Goal: Transaction & Acquisition: Purchase product/service

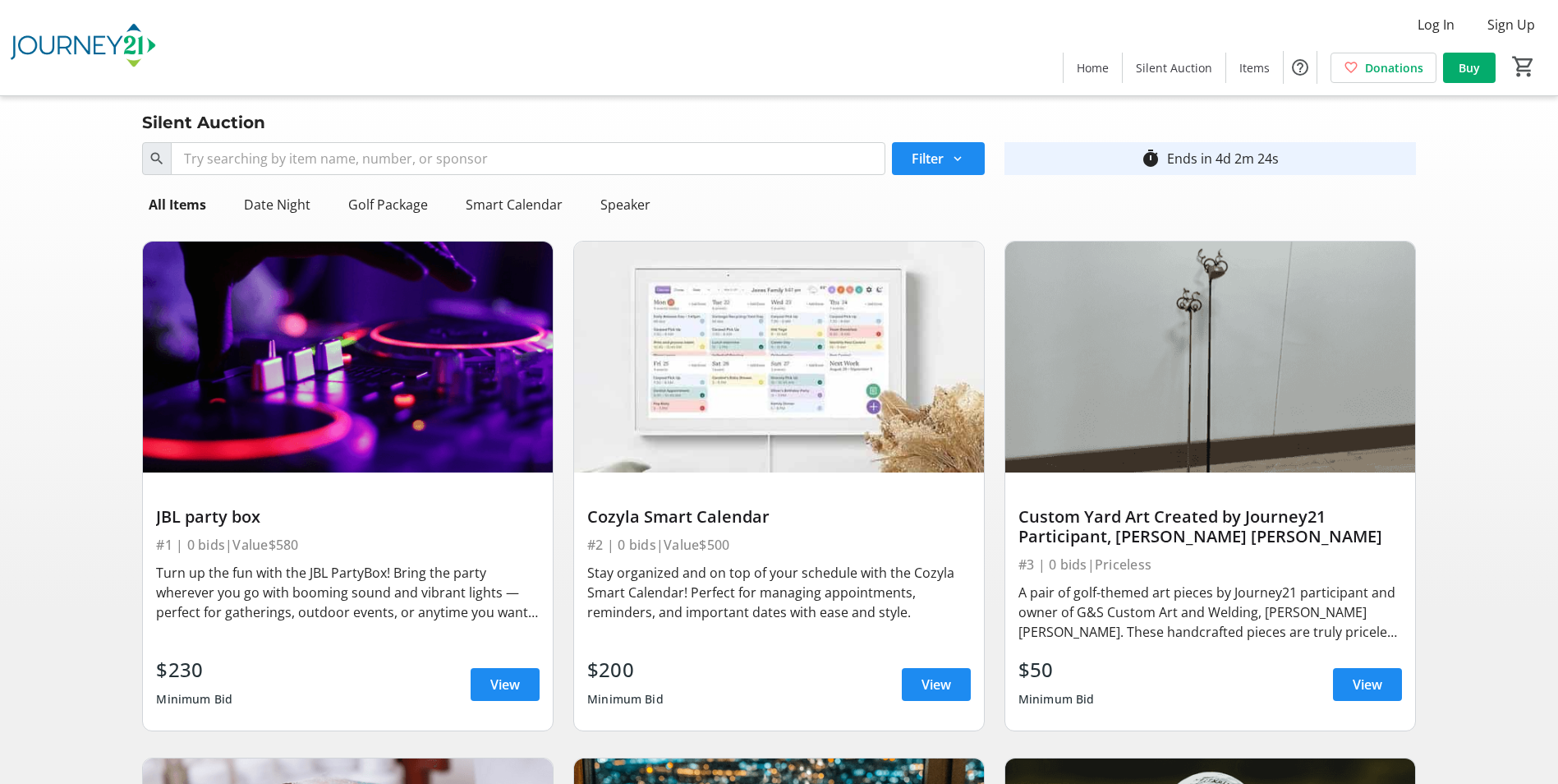
click at [288, 606] on div "Turn up the fun with the JBL PartyBox! Bring the party wherever you go with boo…" at bounding box center [347, 593] width 384 height 59
click at [504, 691] on span "View" at bounding box center [505, 684] width 30 height 20
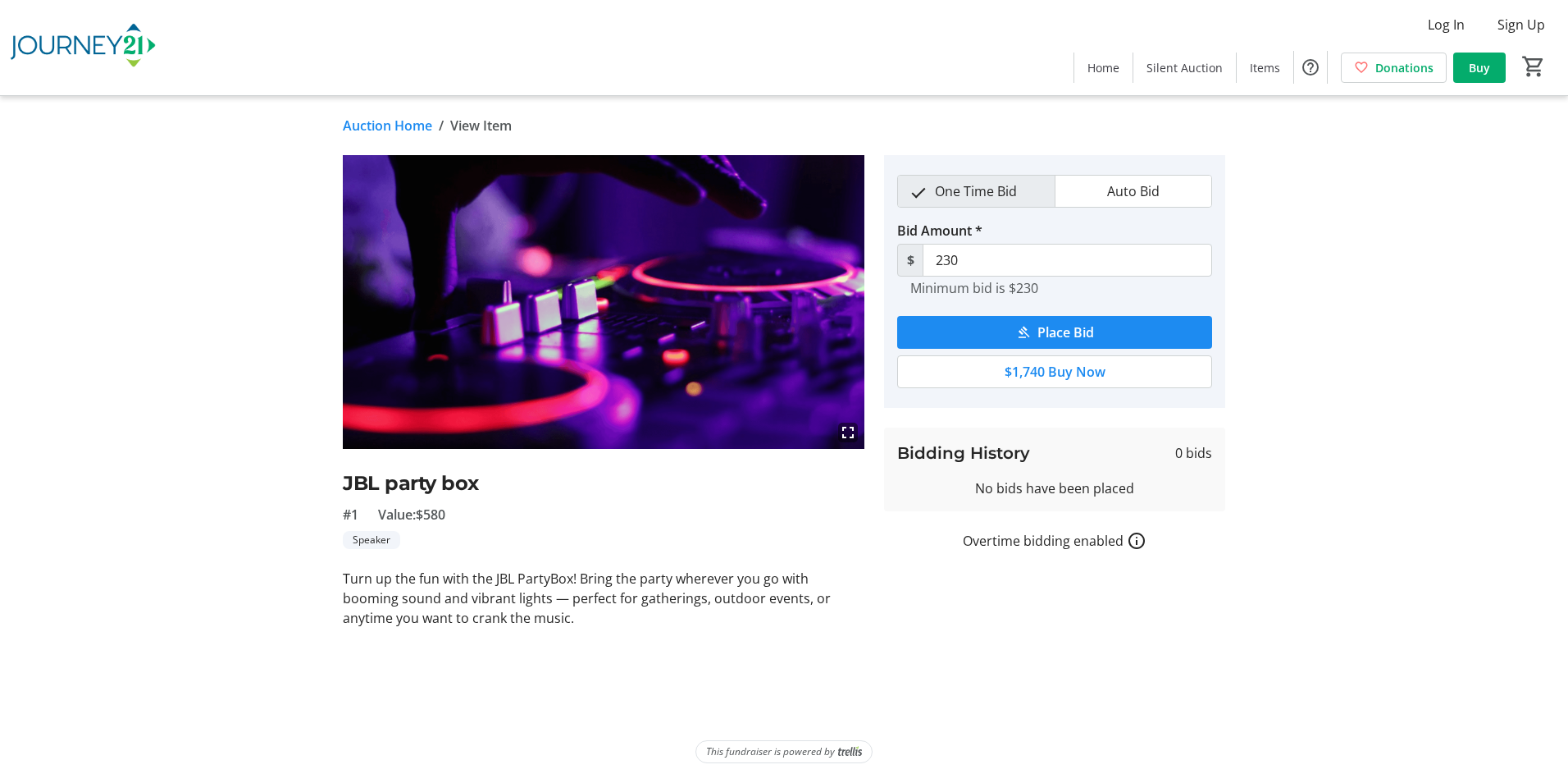
click at [849, 433] on mat-icon "fullscreen" at bounding box center [848, 431] width 19 height 19
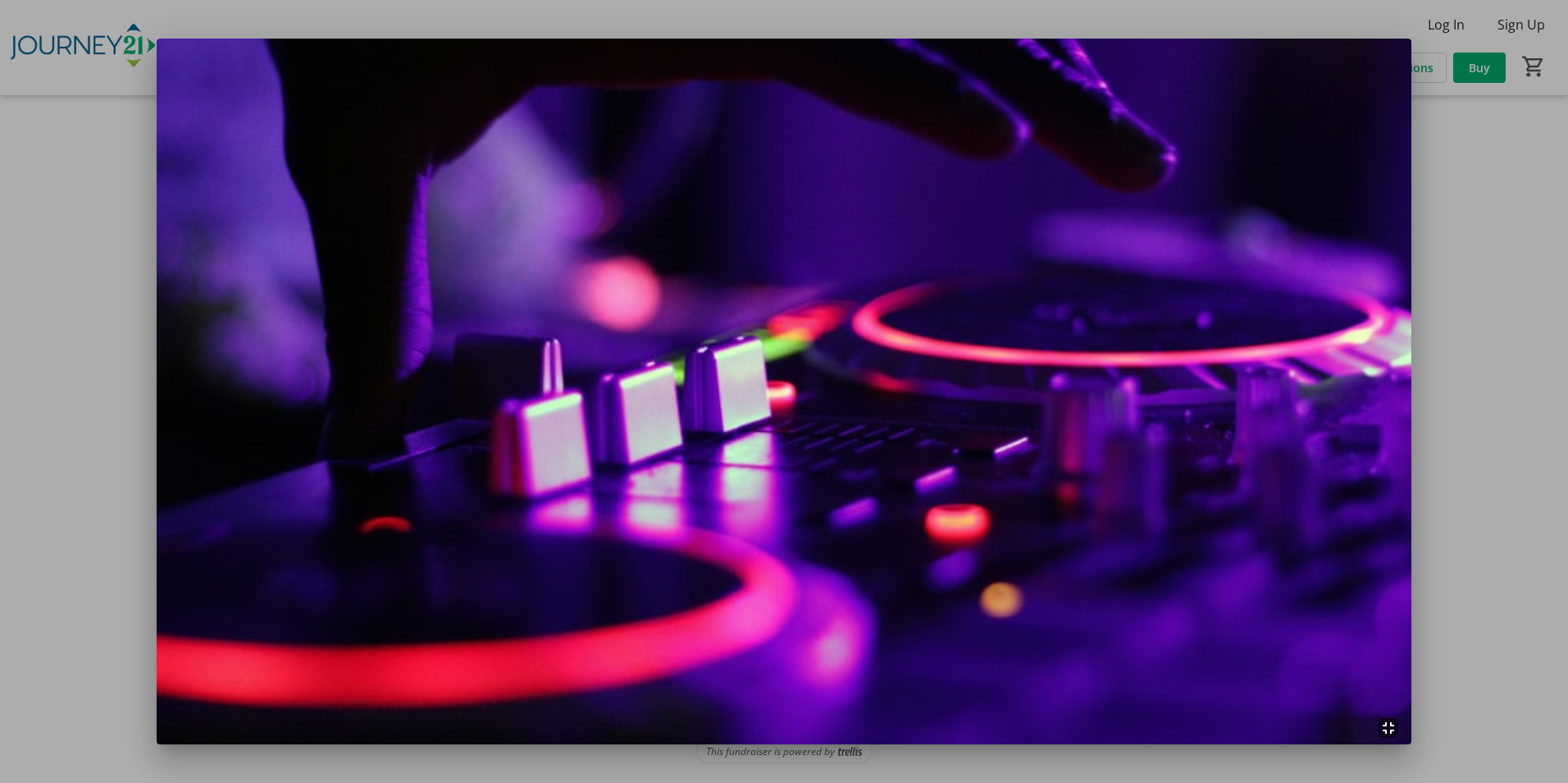
click at [1530, 557] on div at bounding box center [784, 392] width 1568 height 783
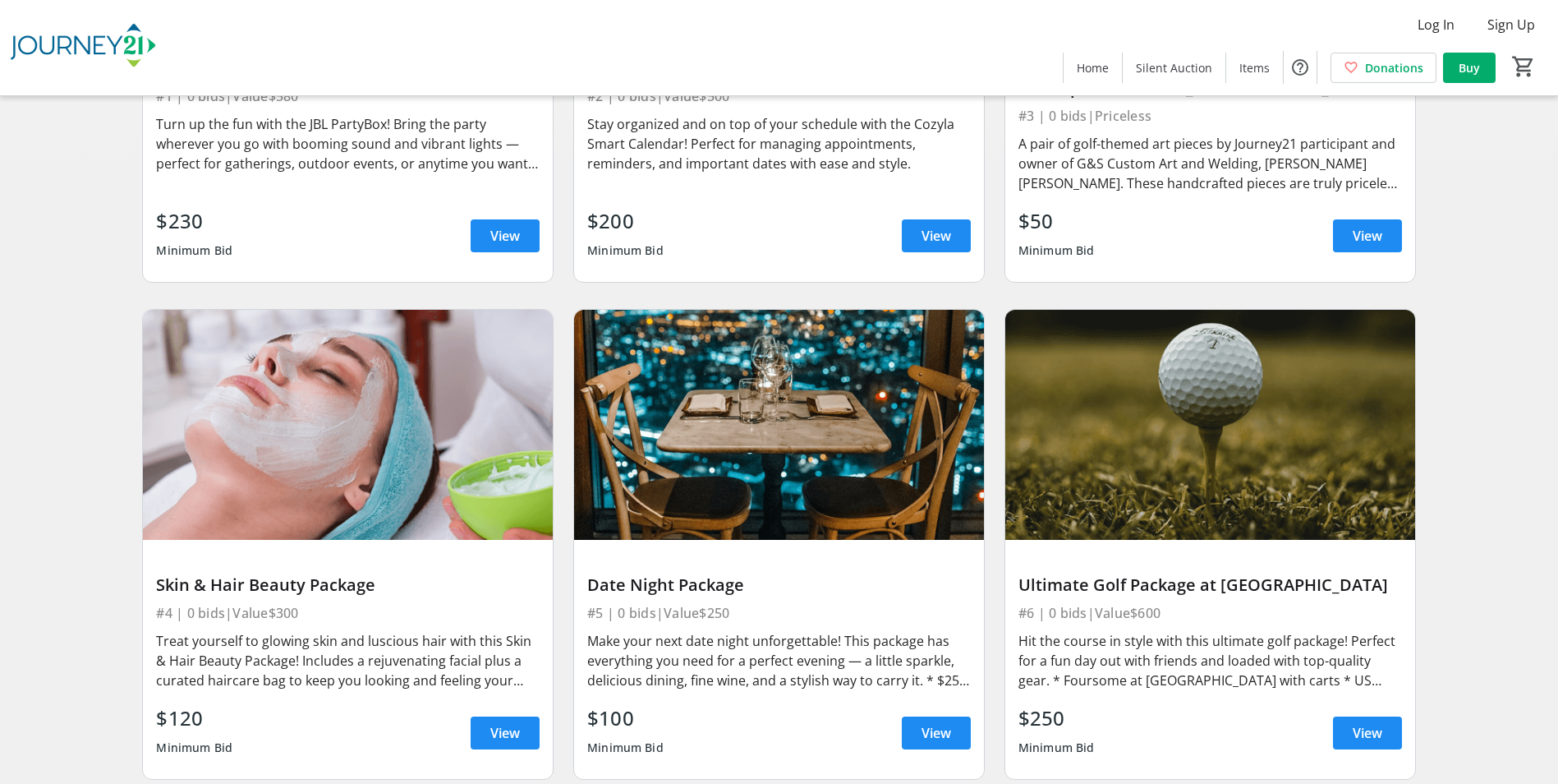
scroll to position [493, 0]
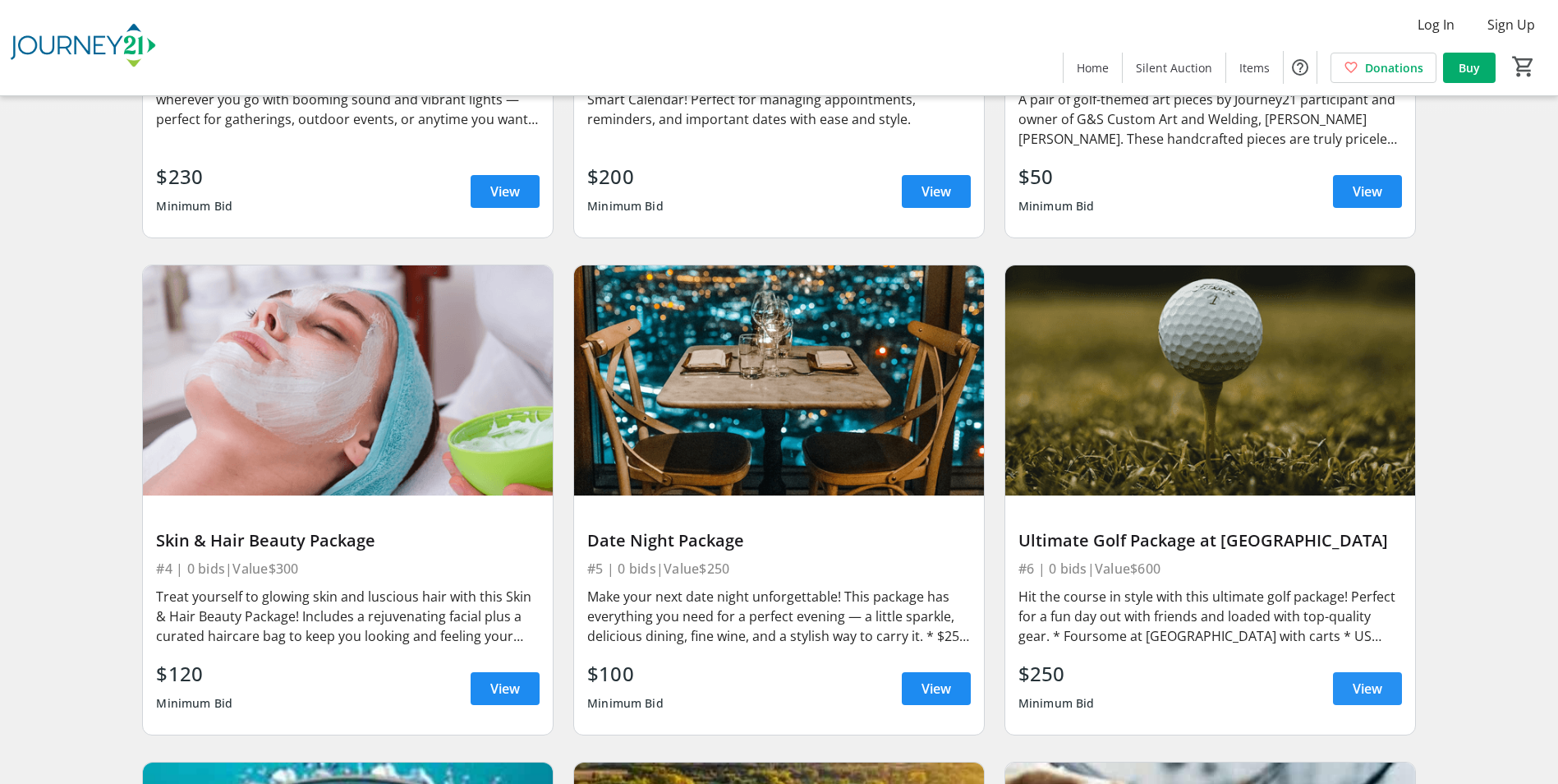
click at [1383, 699] on span at bounding box center [1368, 688] width 69 height 39
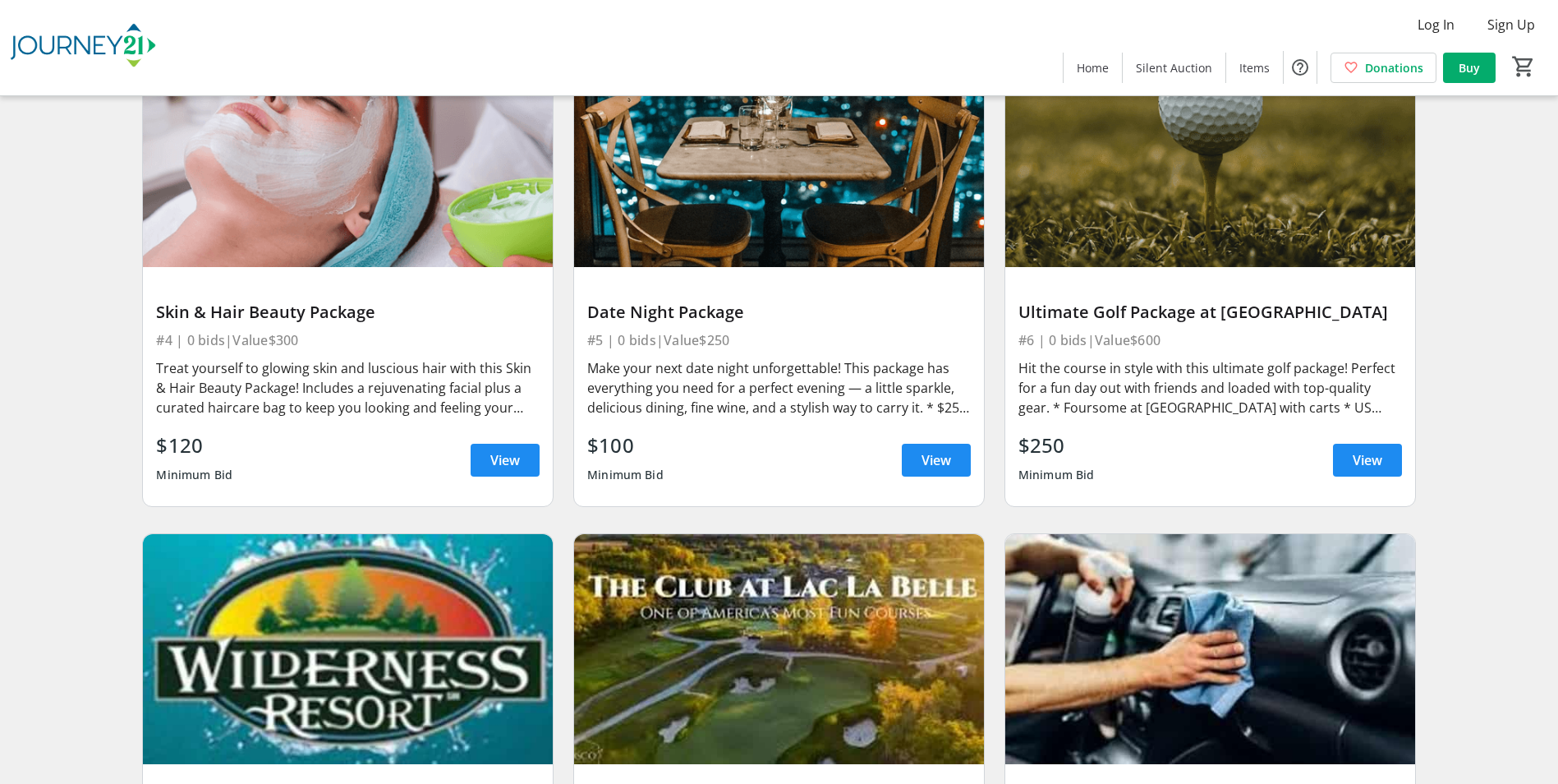
scroll to position [739, 0]
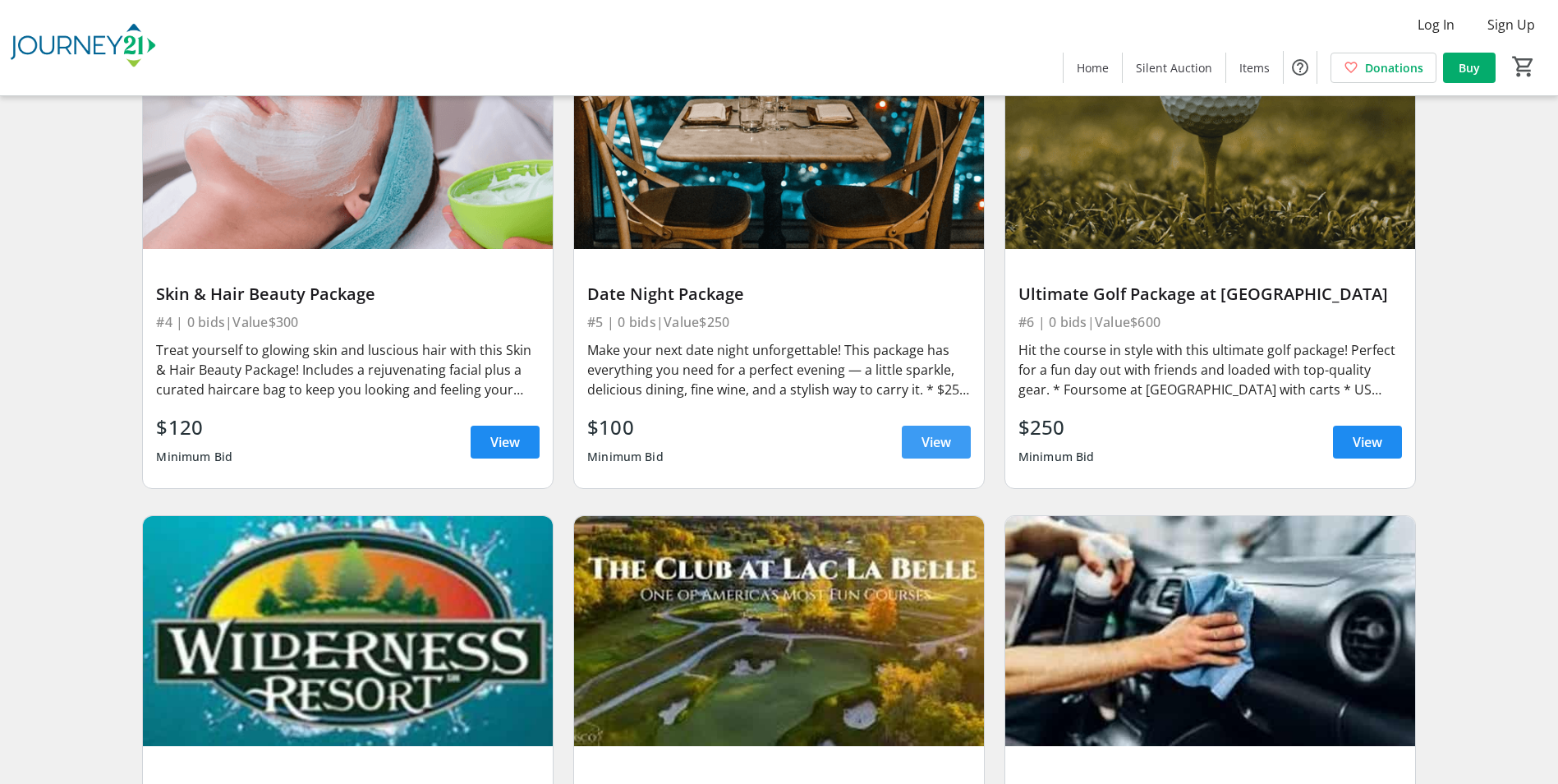
click at [945, 450] on span "View" at bounding box center [936, 441] width 30 height 20
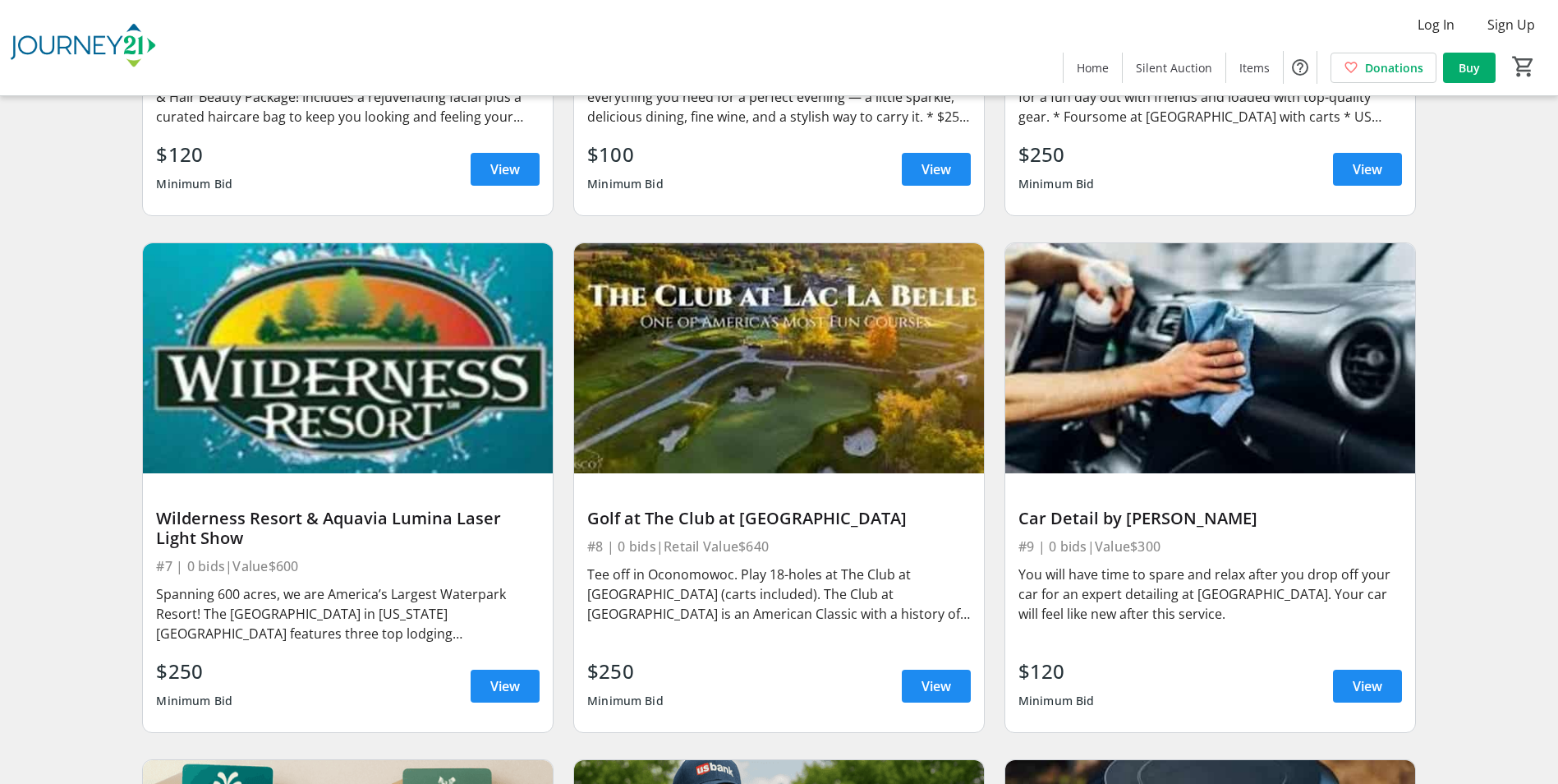
scroll to position [1068, 0]
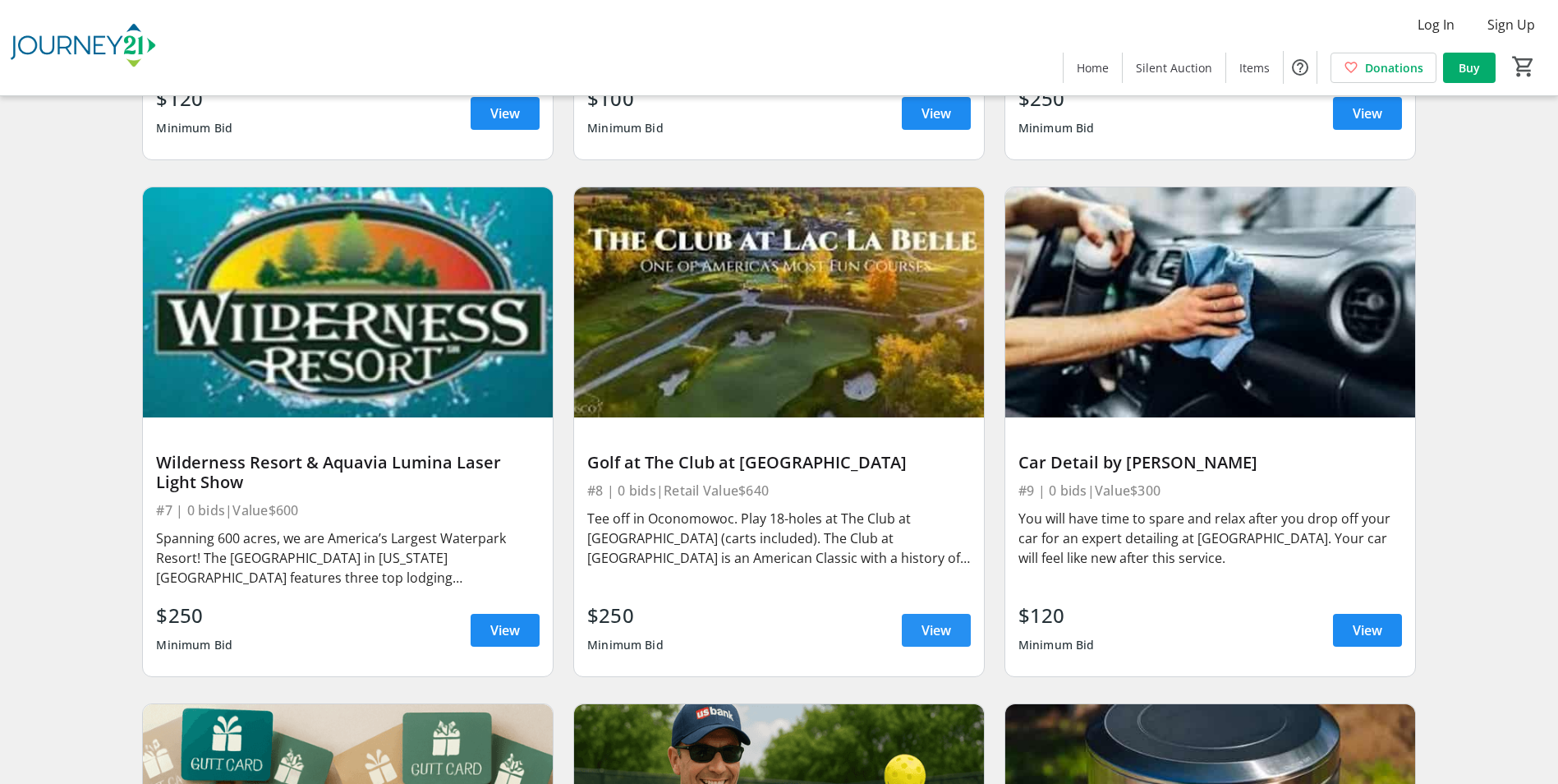
click at [938, 621] on span "View" at bounding box center [936, 630] width 30 height 20
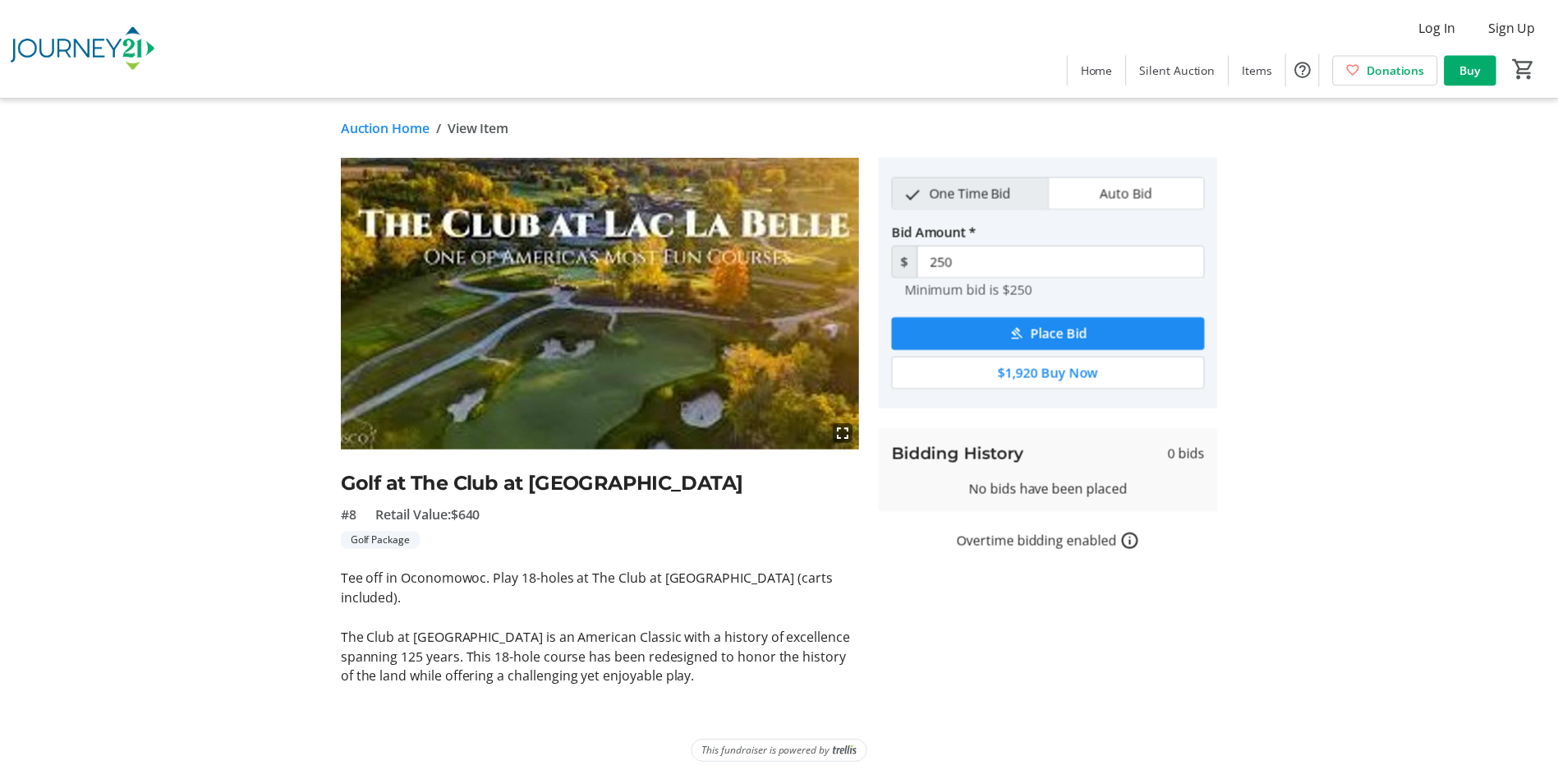
scroll to position [1068, 0]
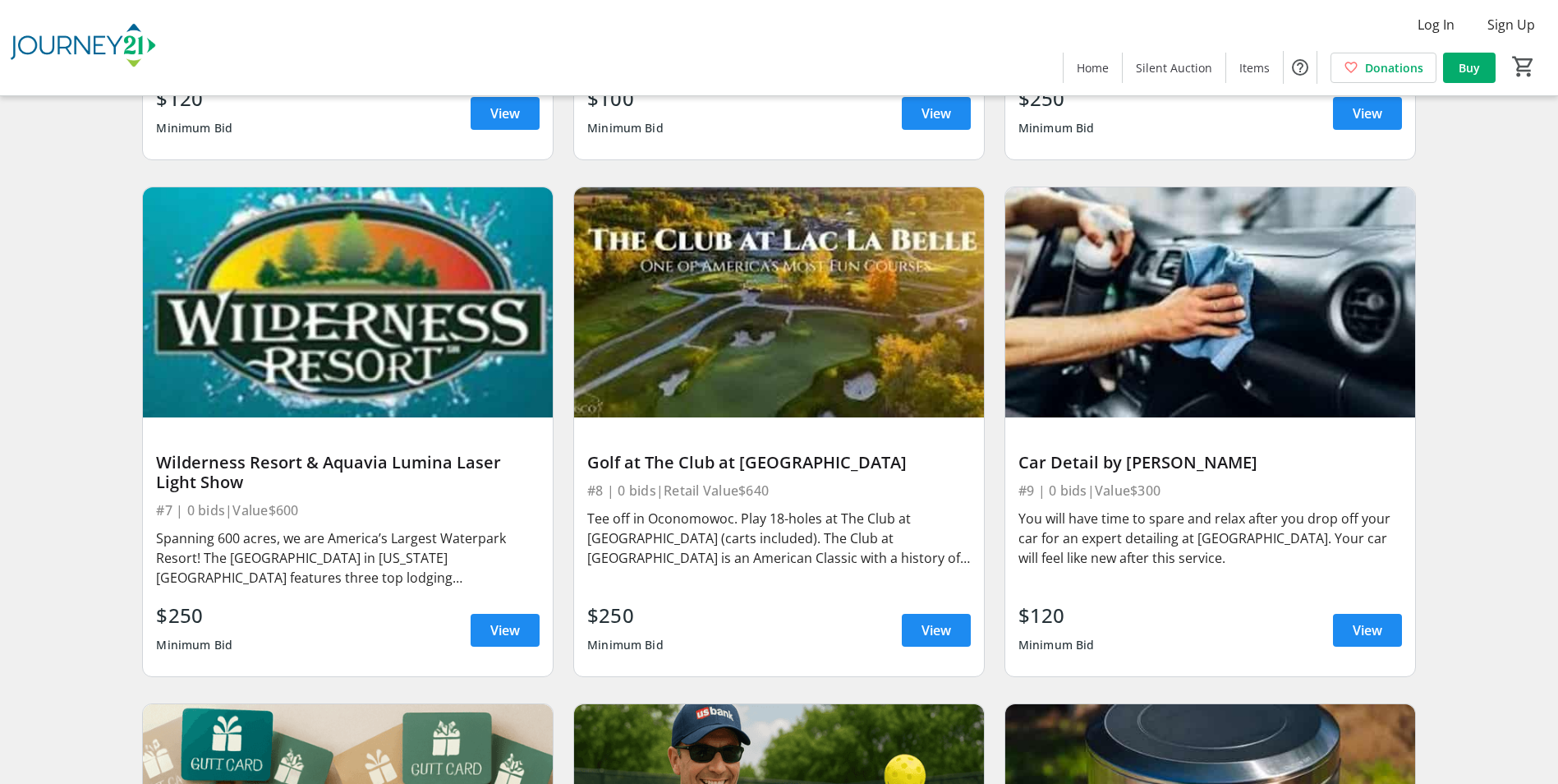
drag, startPoint x: 492, startPoint y: 632, endPoint x: 334, endPoint y: 616, distance: 158.8
click at [492, 632] on span "View" at bounding box center [505, 630] width 30 height 20
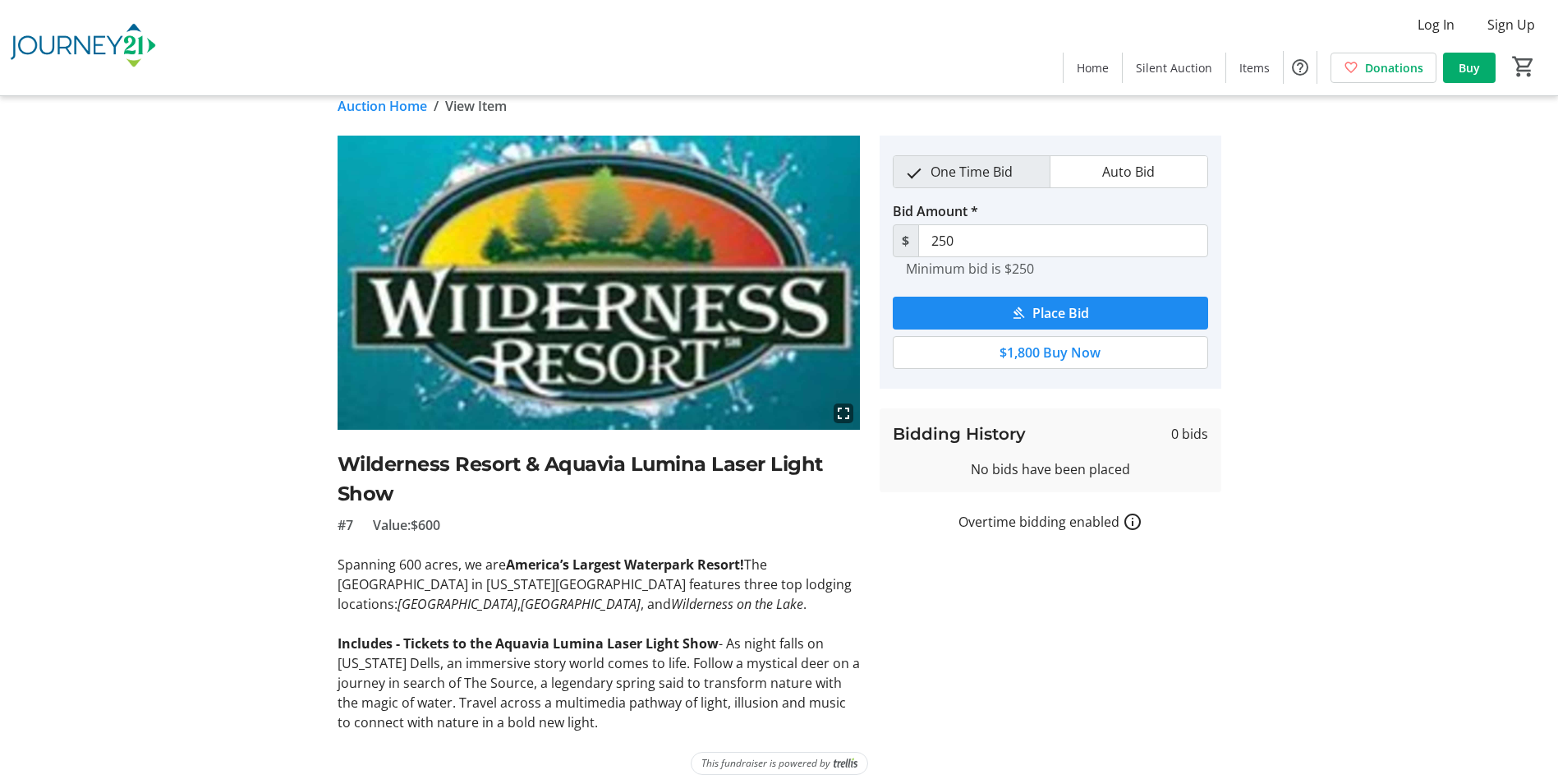
scroll to position [31, 0]
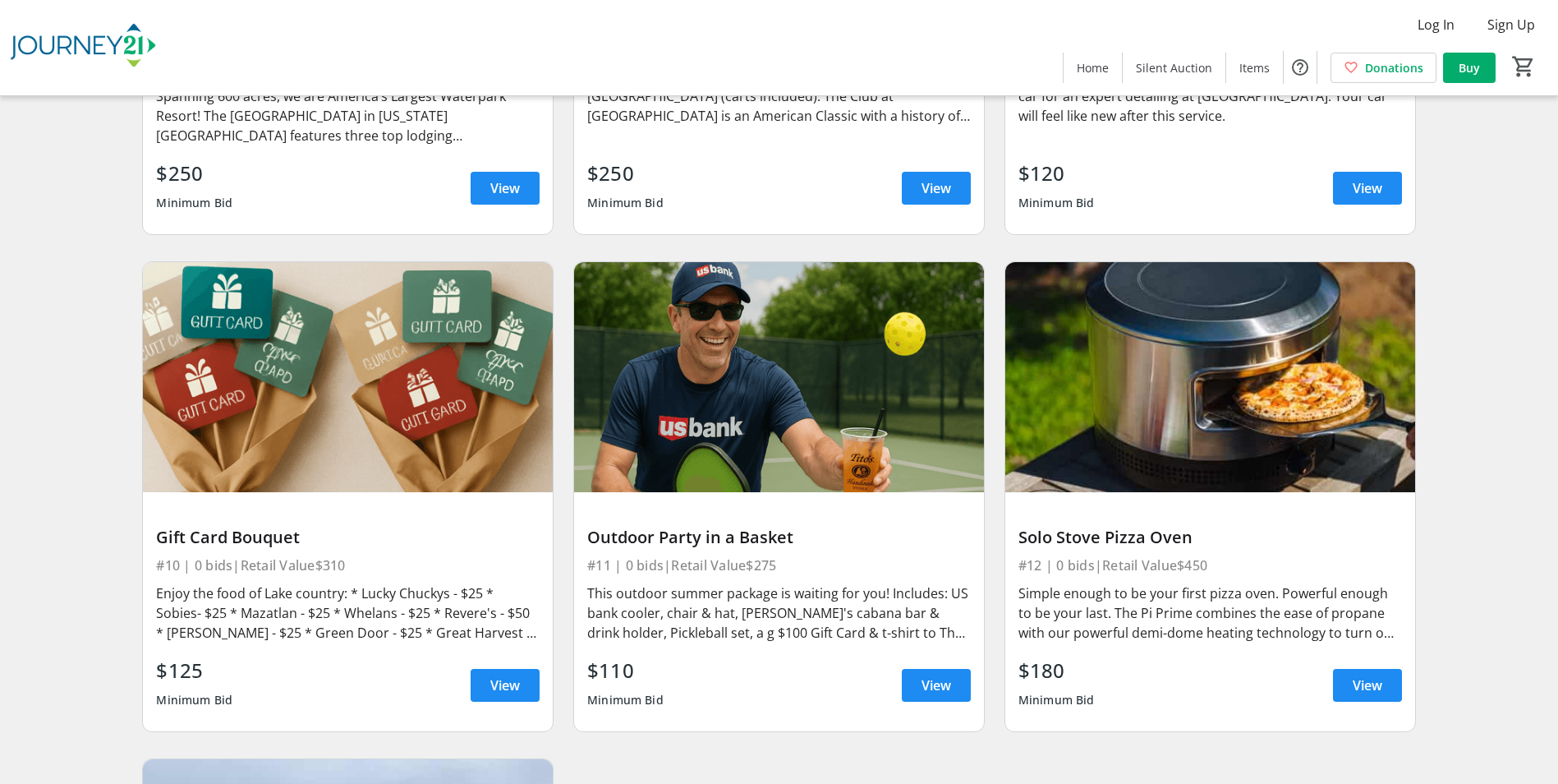
scroll to position [1561, 0]
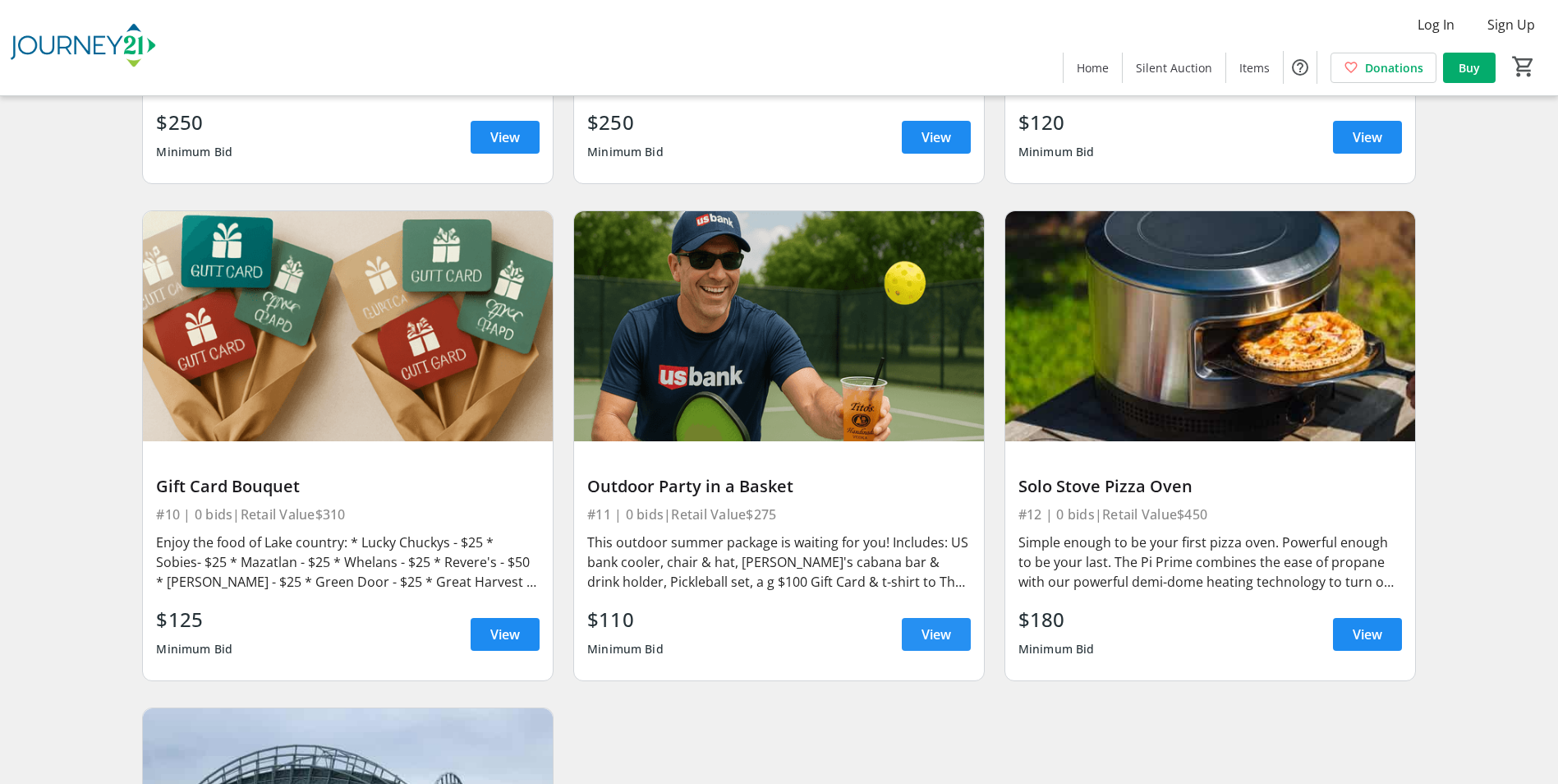
click at [943, 633] on span "View" at bounding box center [936, 634] width 30 height 20
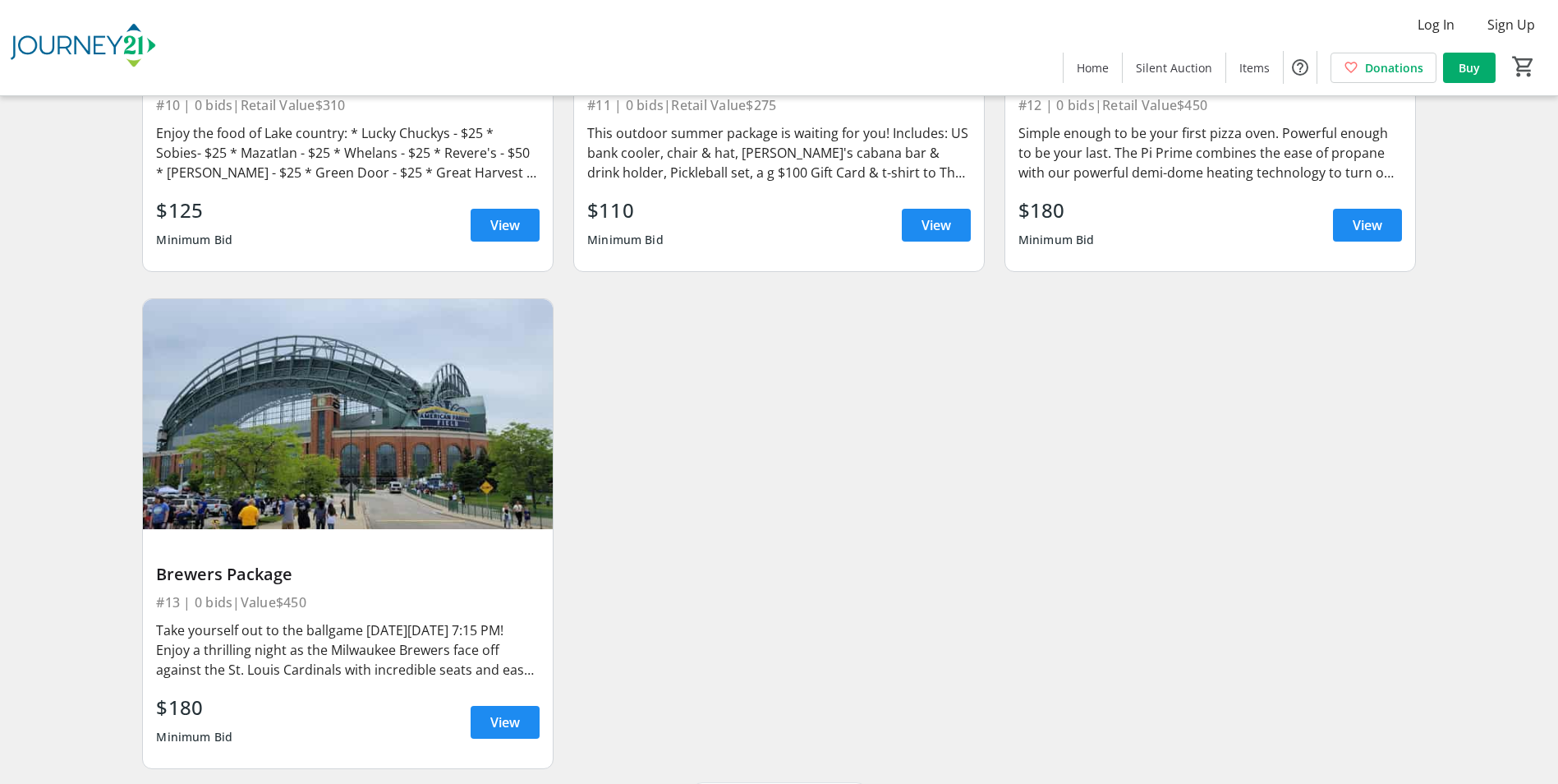
scroll to position [1971, 0]
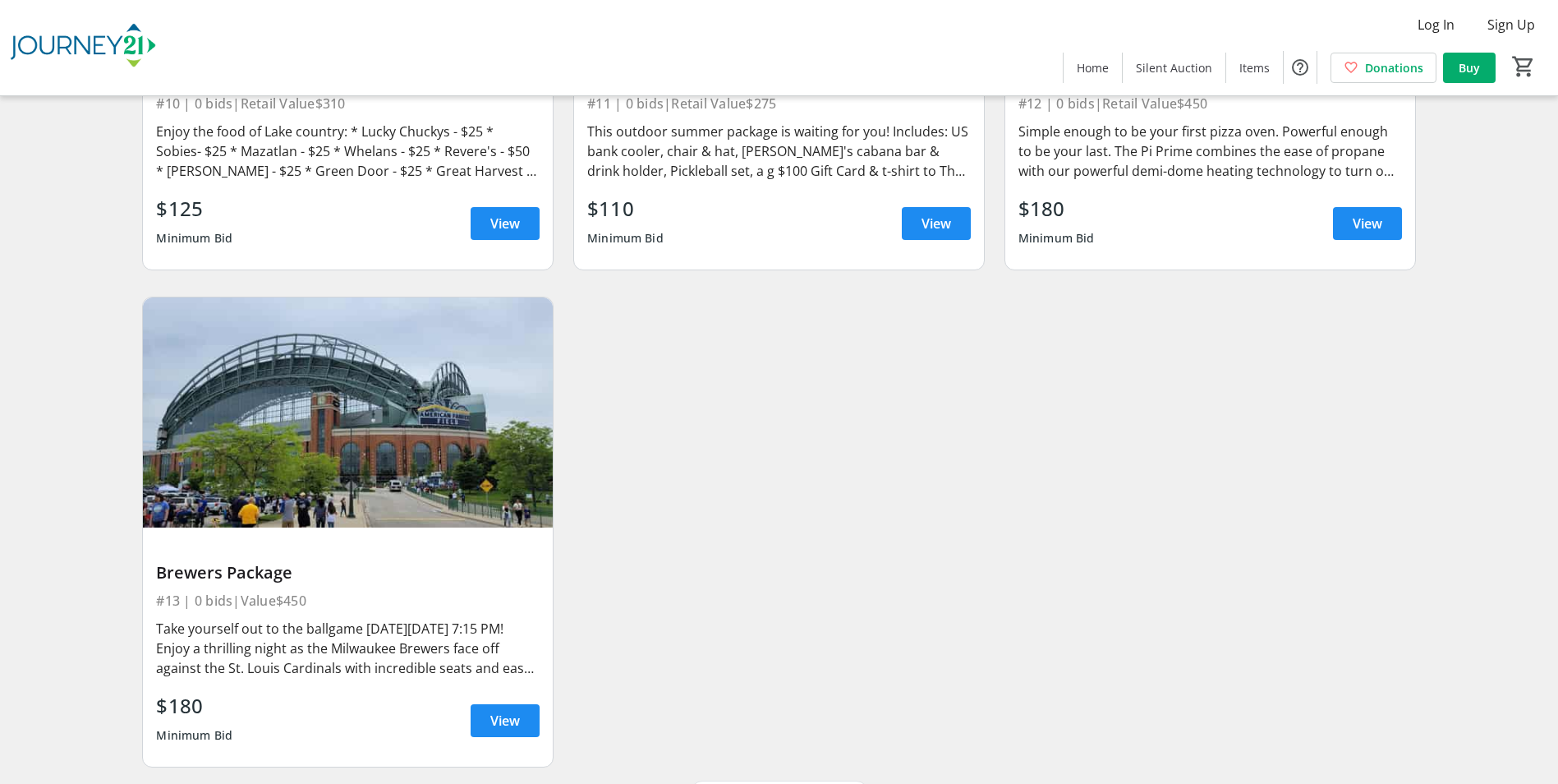
drag, startPoint x: 496, startPoint y: 725, endPoint x: 467, endPoint y: 715, distance: 30.7
click at [496, 725] on span "View" at bounding box center [505, 720] width 30 height 20
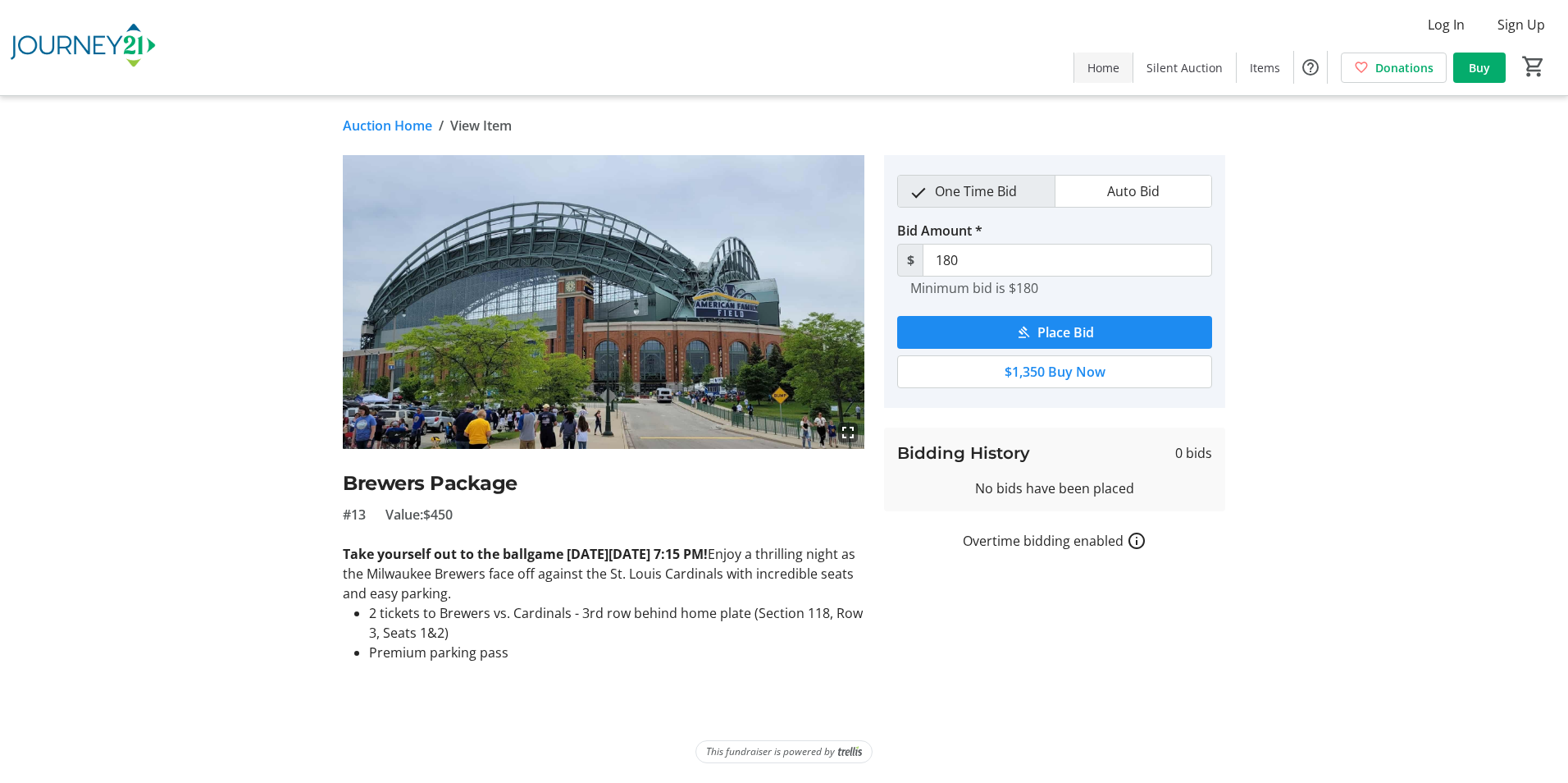
click at [1103, 63] on span "Home" at bounding box center [1103, 68] width 32 height 18
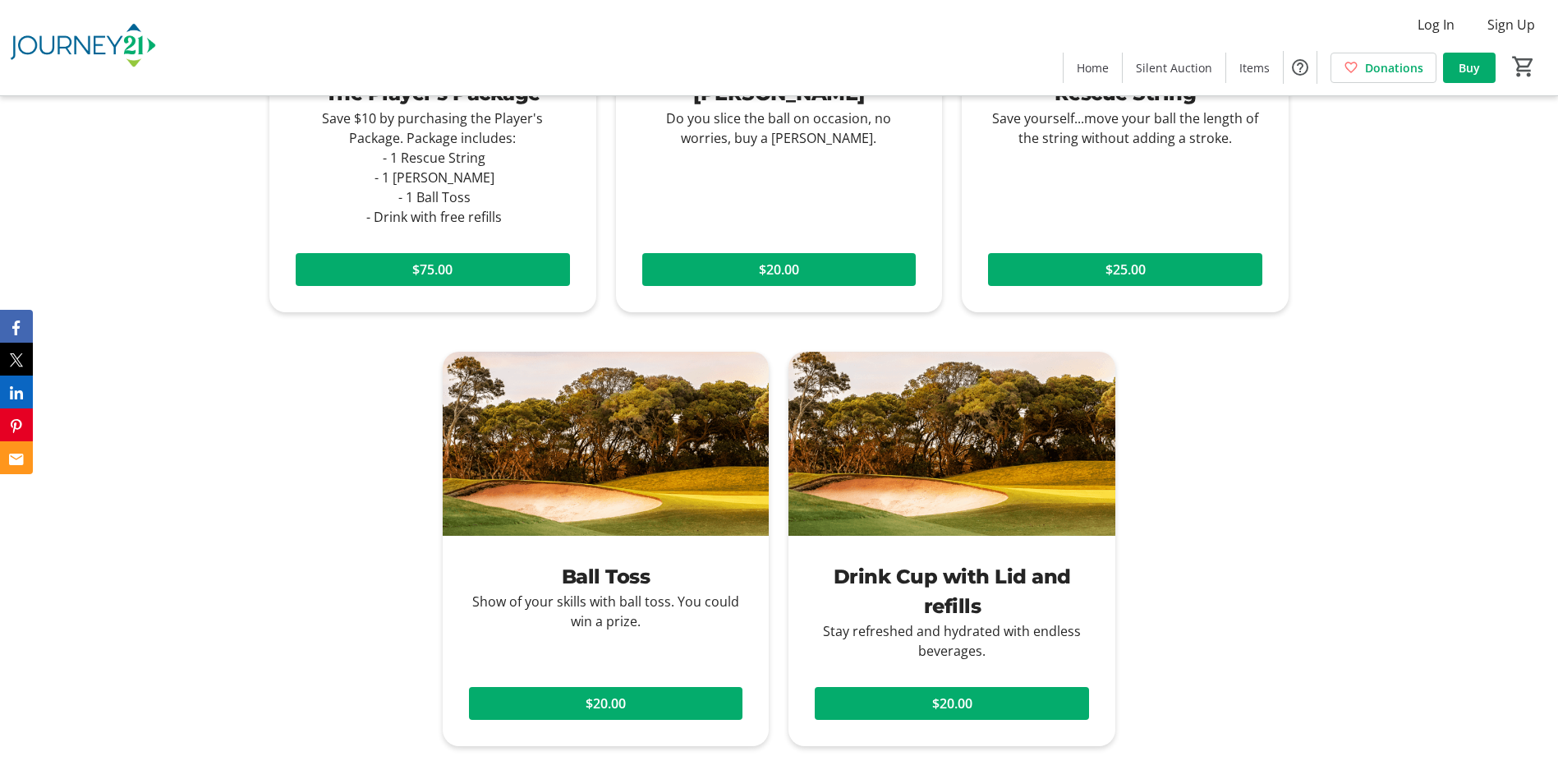
scroll to position [2629, 0]
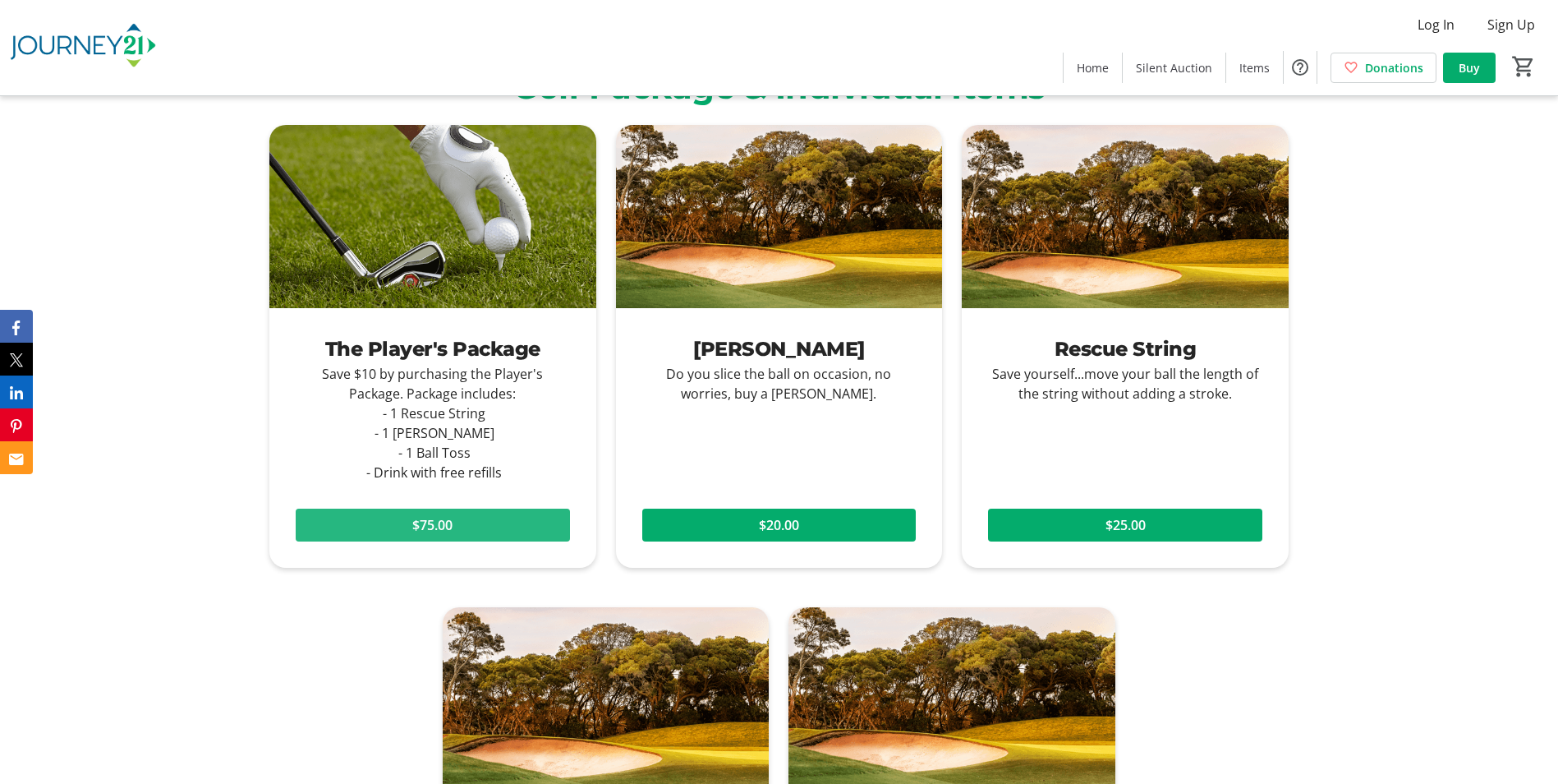
click at [420, 515] on span "$75.00" at bounding box center [432, 524] width 40 height 20
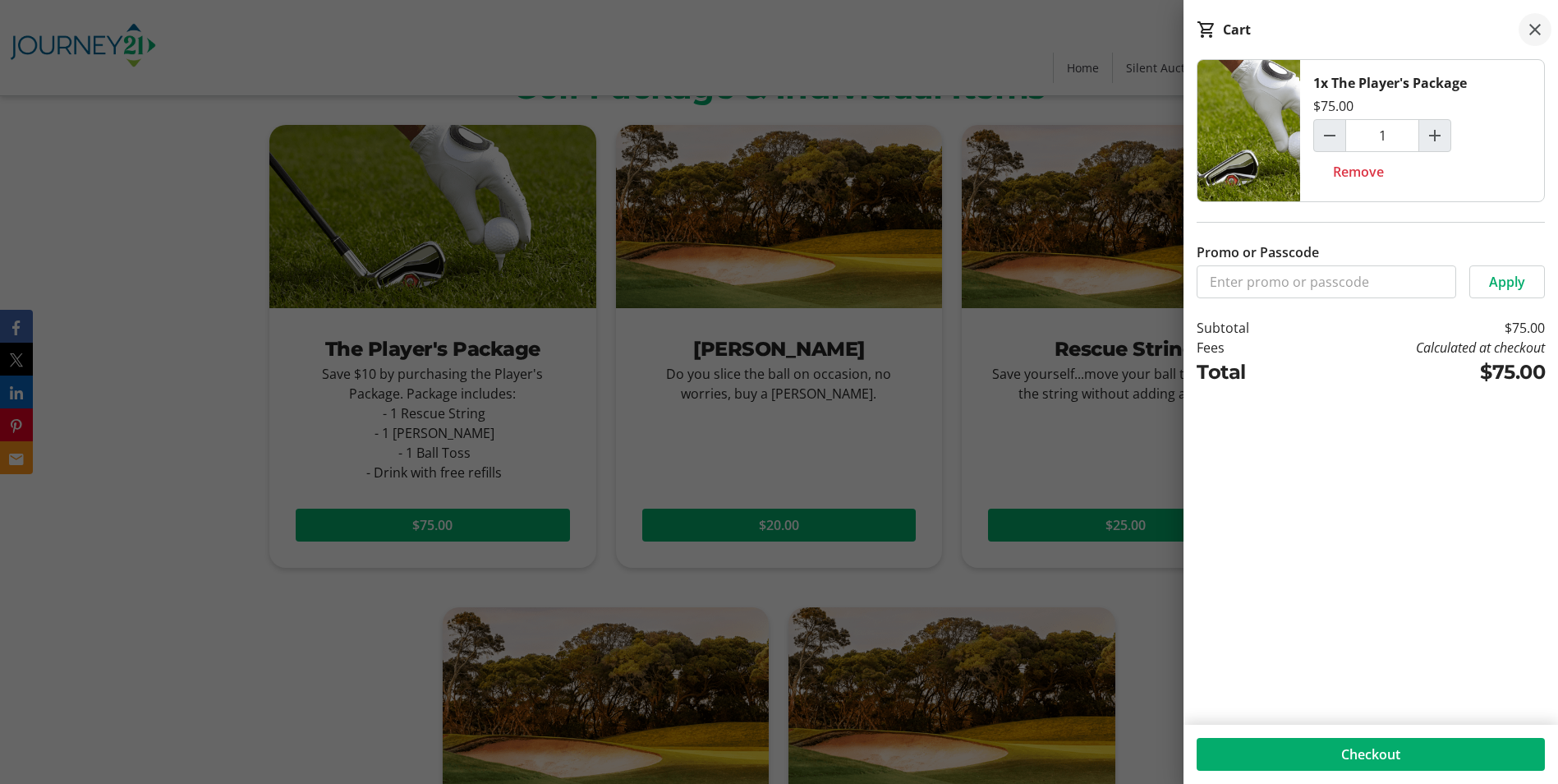
click at [1538, 26] on mat-icon at bounding box center [1535, 29] width 20 height 20
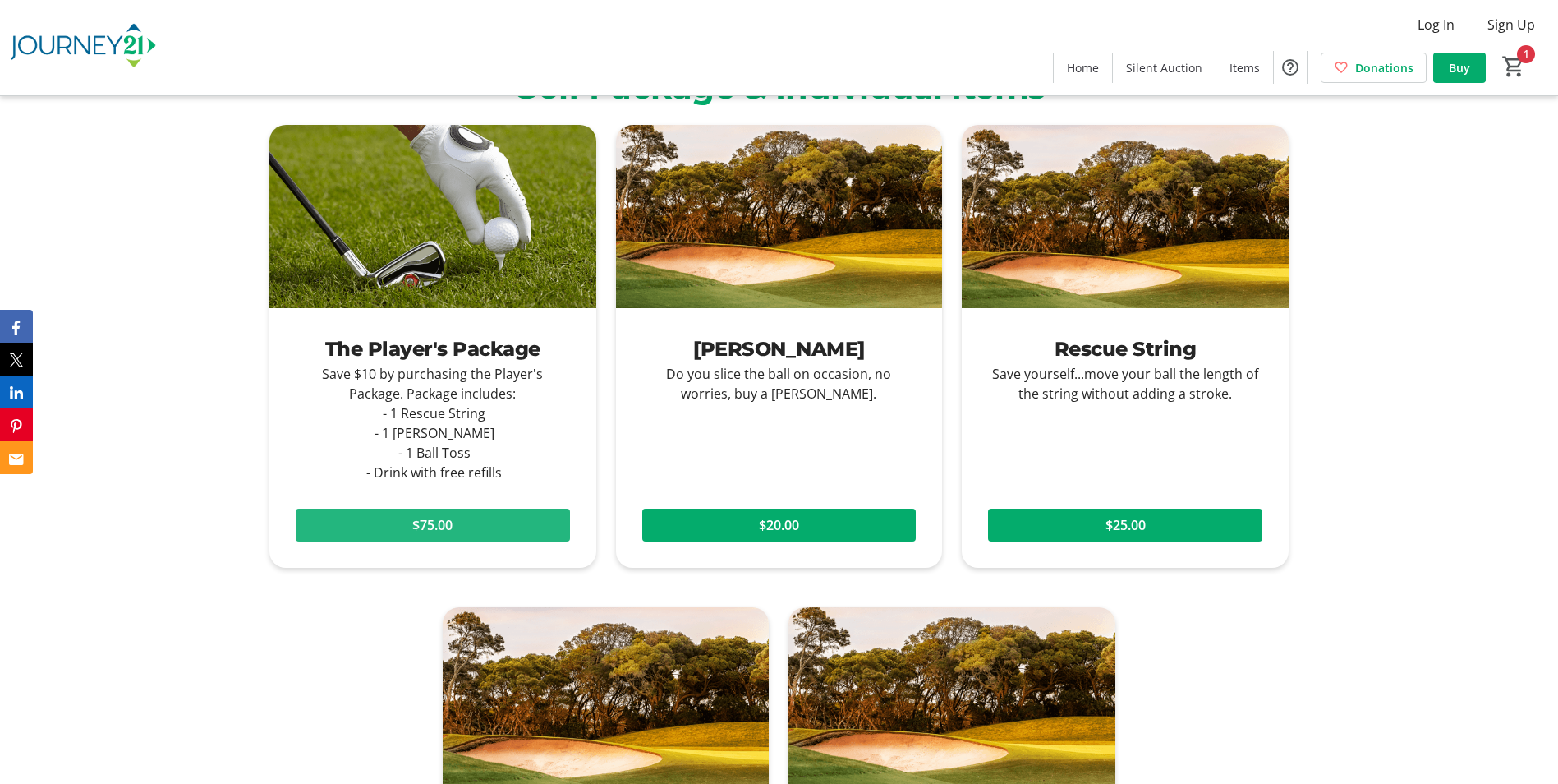
click at [423, 181] on img at bounding box center [433, 216] width 327 height 184
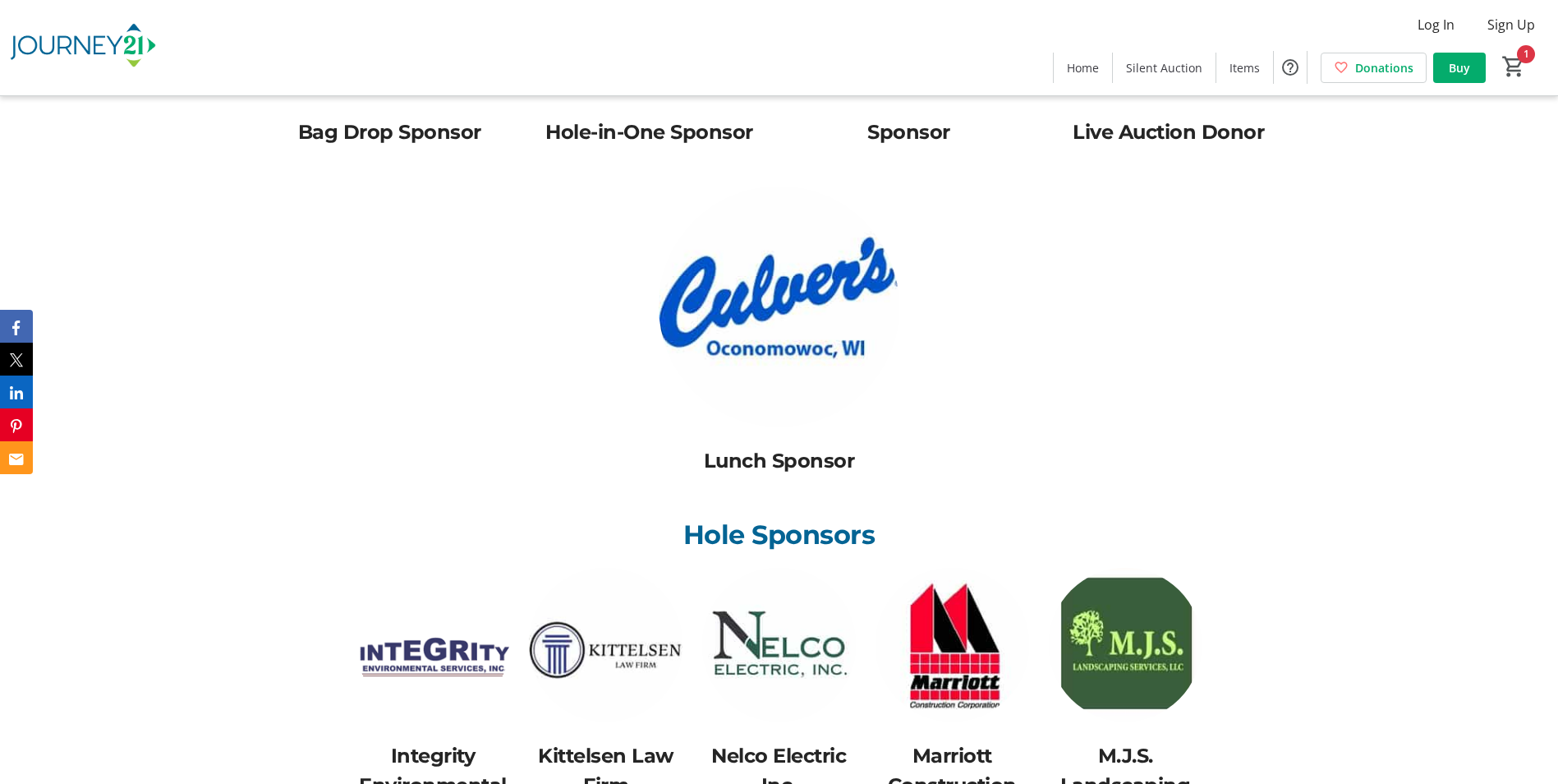
scroll to position [4764, 0]
